Goal: Find specific page/section: Find specific page/section

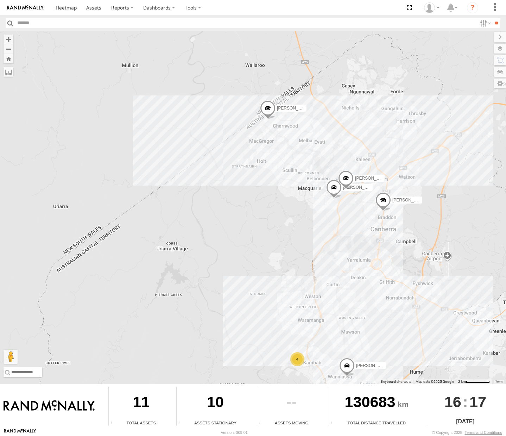
drag, startPoint x: 283, startPoint y: 185, endPoint x: 351, endPoint y: 242, distance: 88.5
click at [351, 242] on div "Michael 4 Daniel Peter Kyle Chris Jamie Tom" at bounding box center [253, 207] width 506 height 353
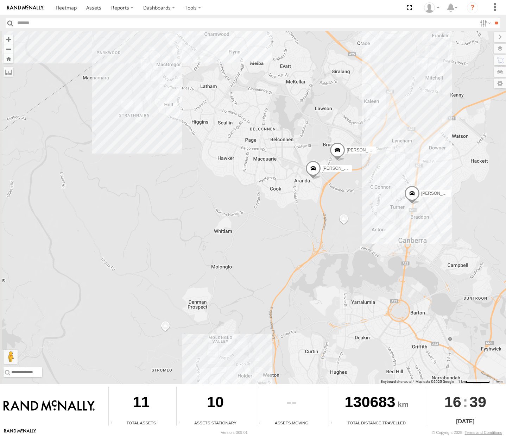
drag, startPoint x: 270, startPoint y: 181, endPoint x: 318, endPoint y: 334, distance: 159.5
click at [318, 334] on div "Michael Daniel Peter Kyle Chris Jamie Tom 4" at bounding box center [253, 207] width 506 height 353
